Goal: Check status: Check status

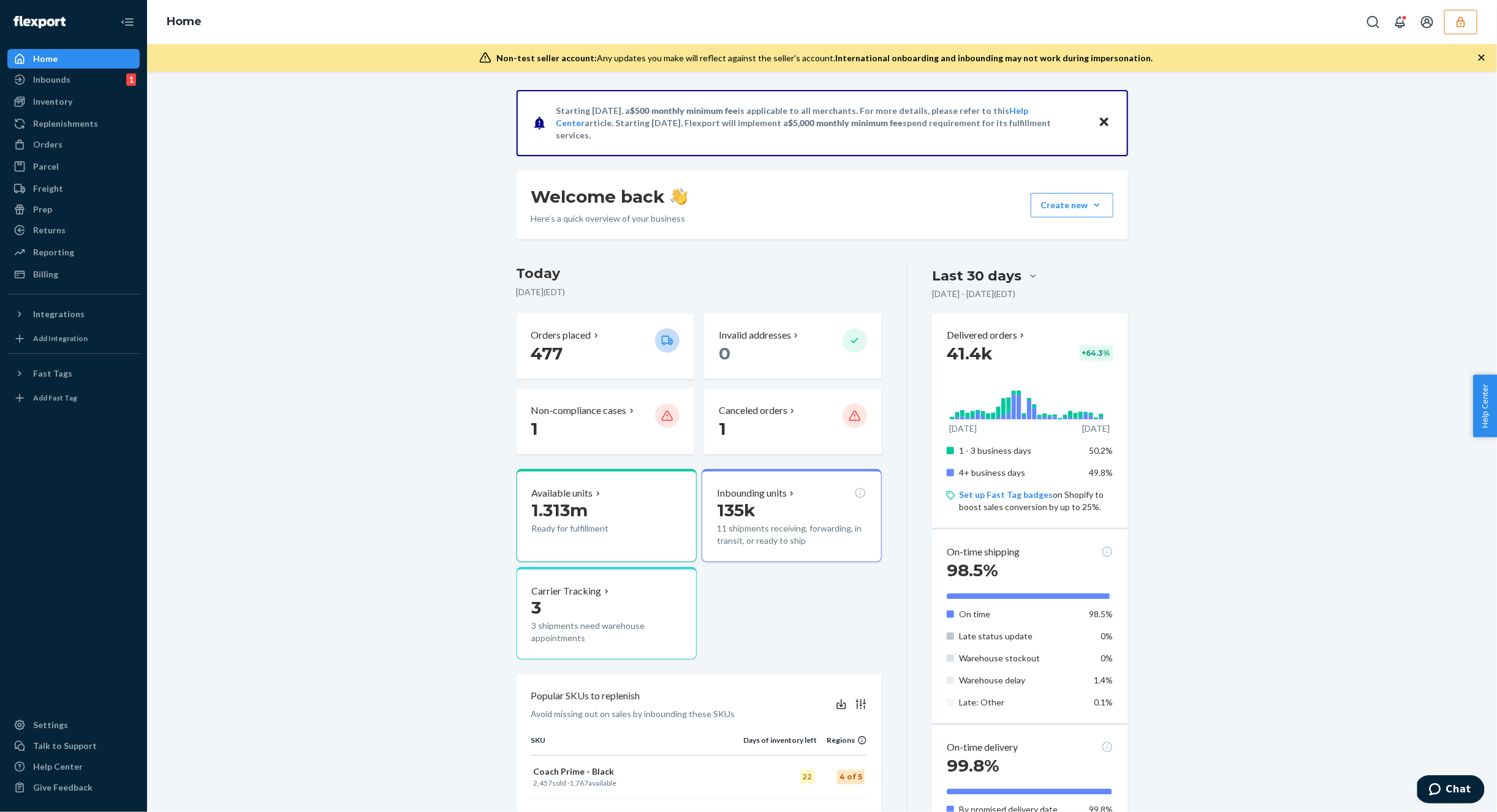
click at [1461, 17] on icon "button" at bounding box center [1460, 22] width 12 height 12
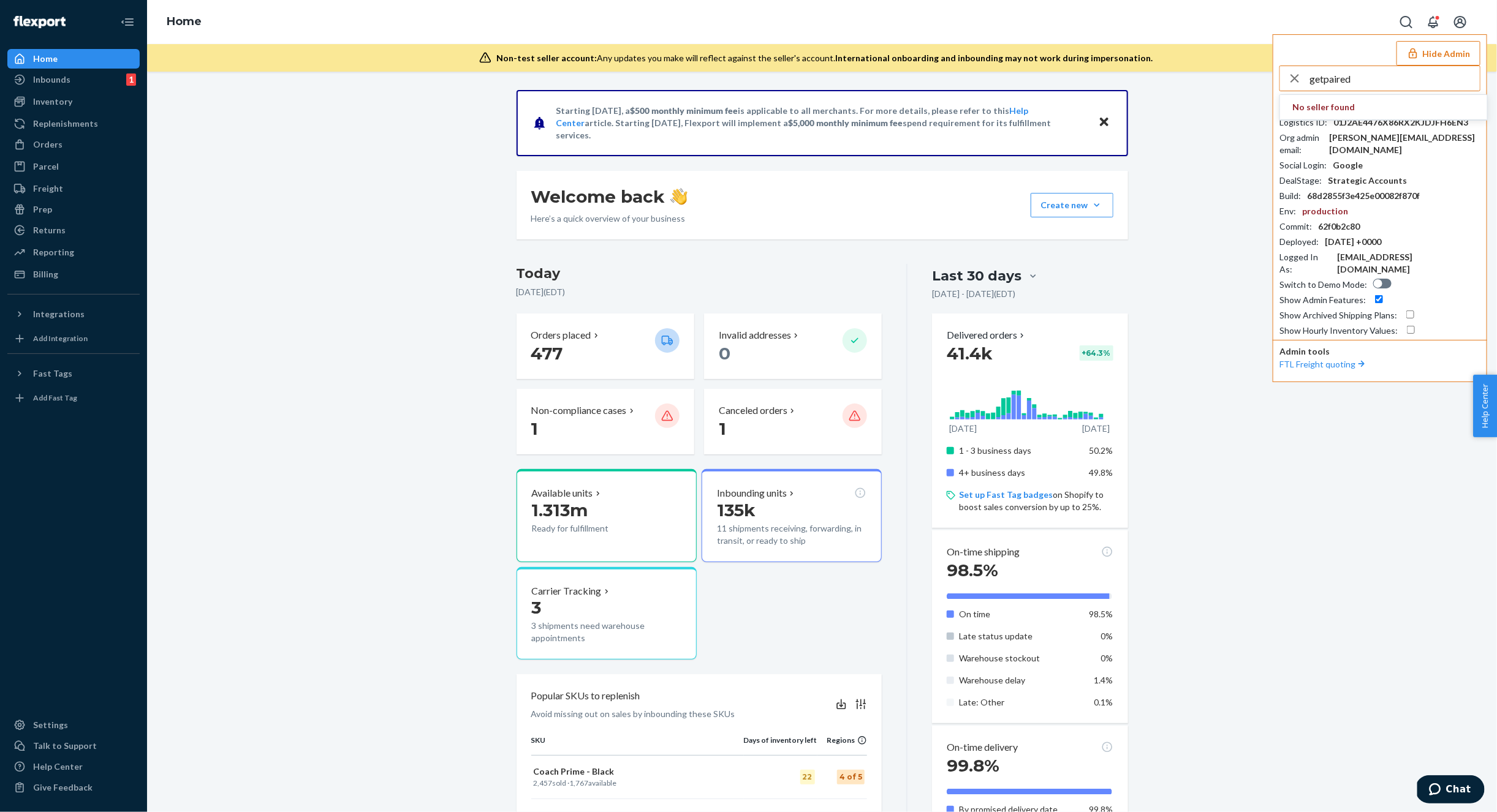
drag, startPoint x: 1393, startPoint y: 77, endPoint x: 1293, endPoint y: 59, distance: 101.6
click at [1293, 59] on div "Hide Admin getpaired No seller found Seller ID : villablenderseyewearcom Logist…" at bounding box center [1380, 207] width 215 height 348
type input "paired"
click at [1332, 110] on span "jamesbakepairedcom" at bounding box center [1384, 106] width 183 height 12
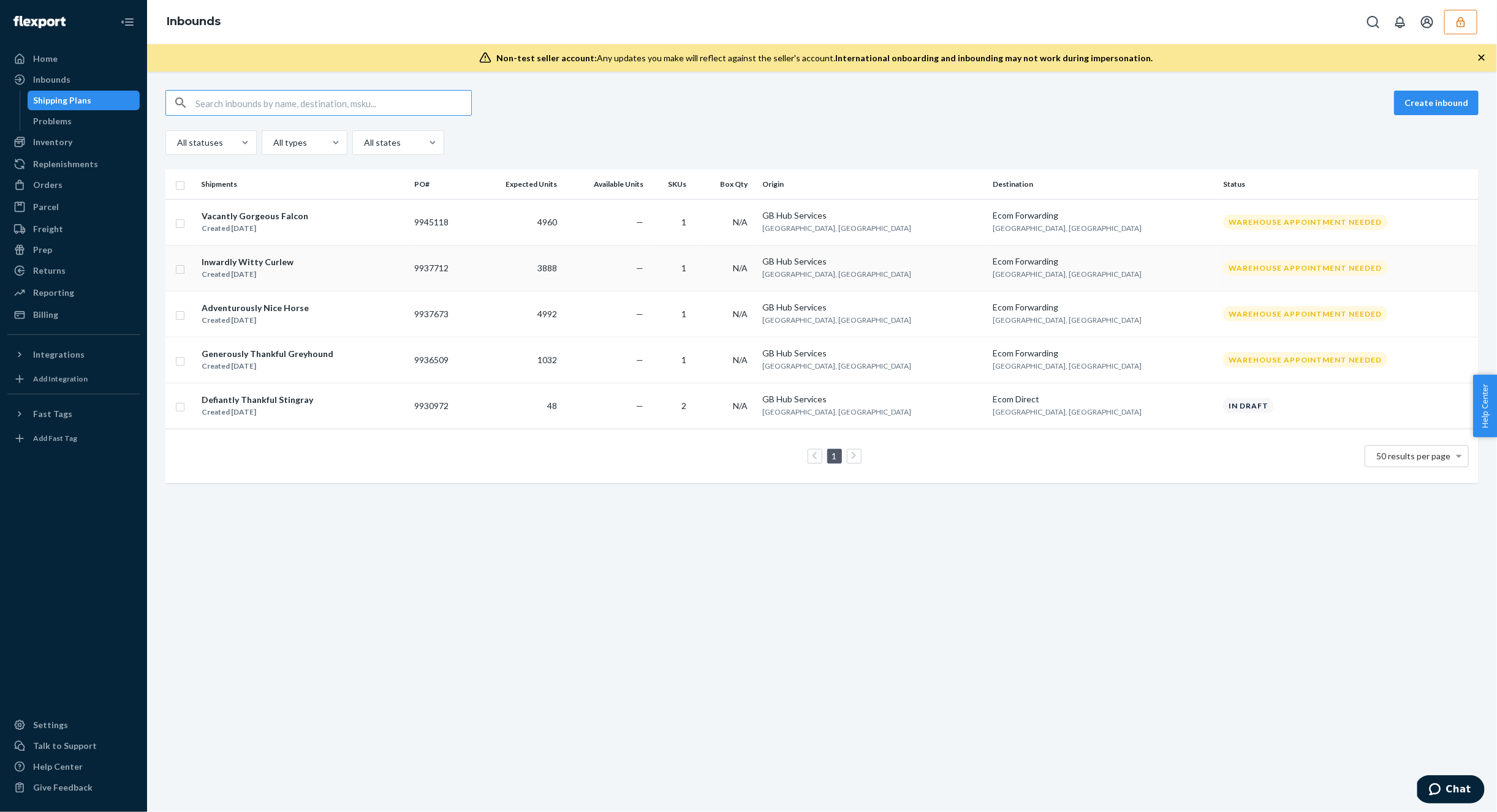
click at [1226, 263] on div "Warehouse Appointment Needed" at bounding box center [1305, 268] width 165 height 15
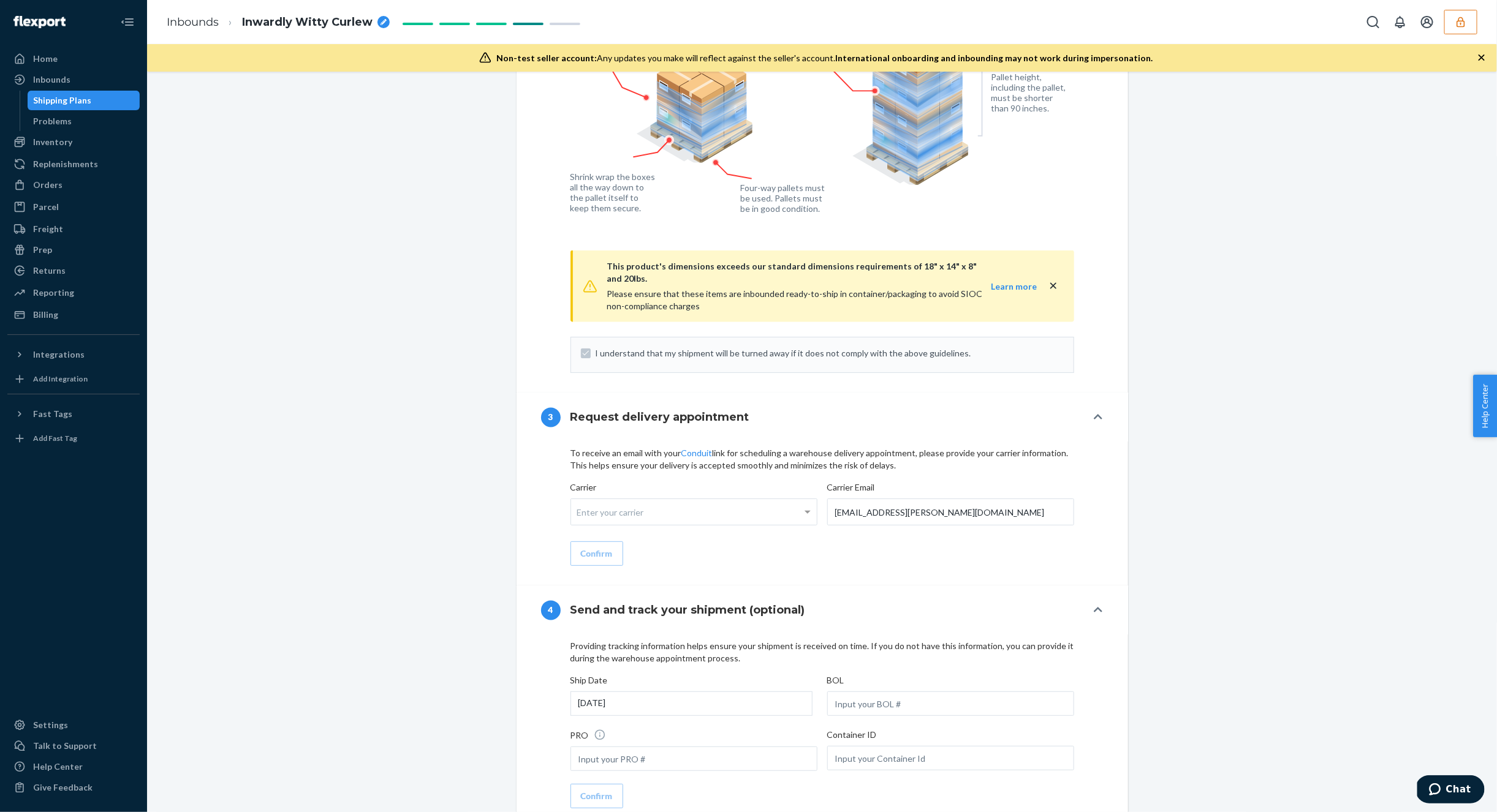
scroll to position [1467, 0]
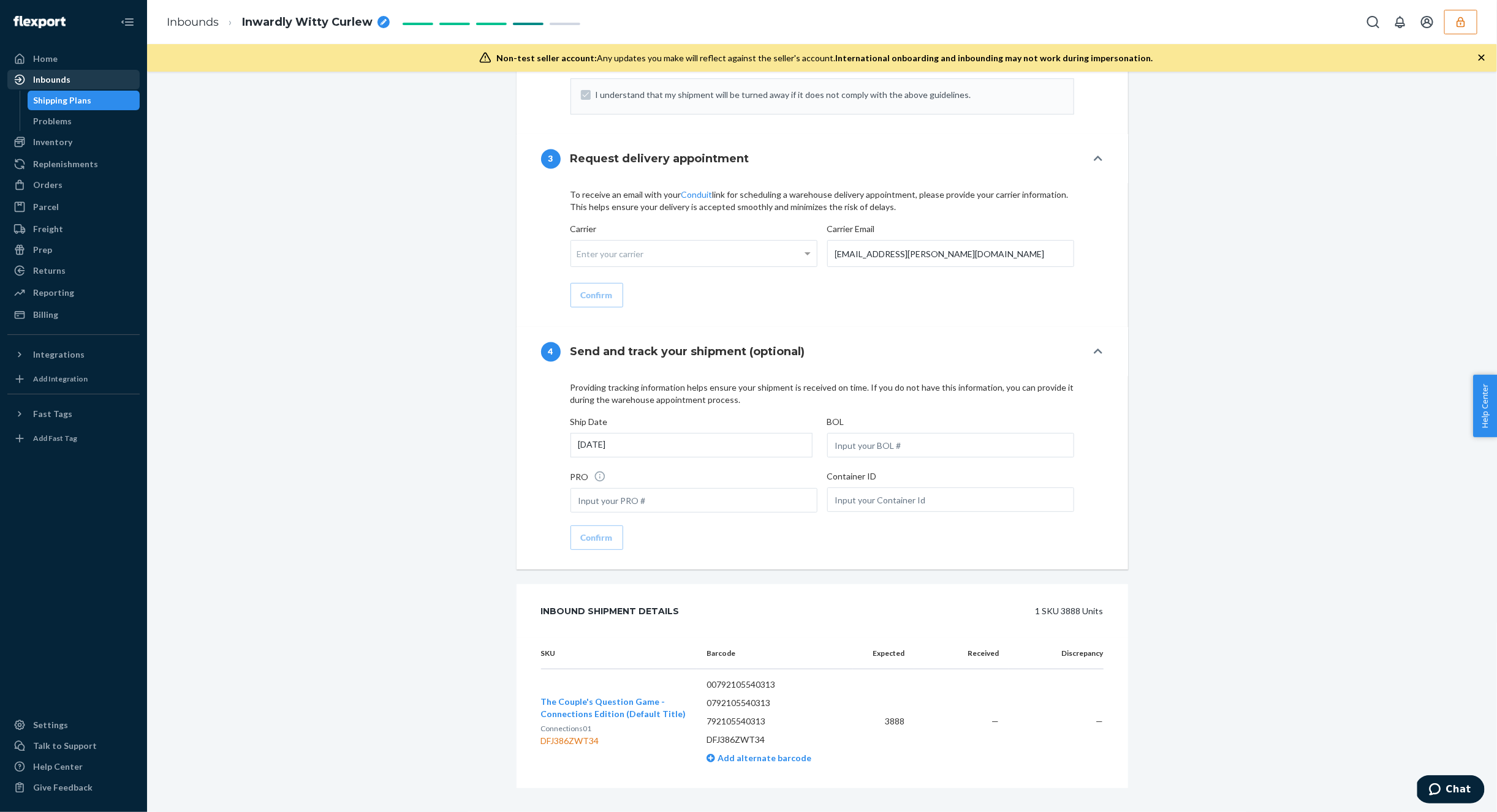
click at [66, 76] on div "Inbounds" at bounding box center [52, 79] width 38 height 12
